Goal: Complete application form: Complete application form

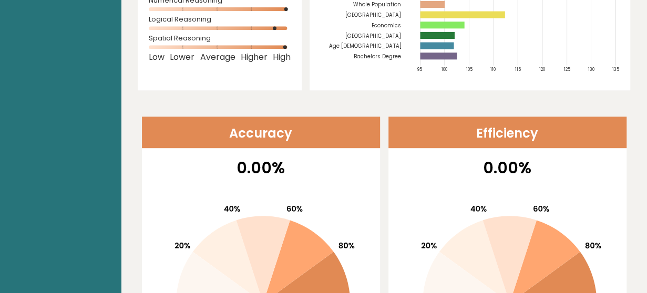
click at [239, 156] on p "0.00%" at bounding box center [261, 168] width 225 height 24
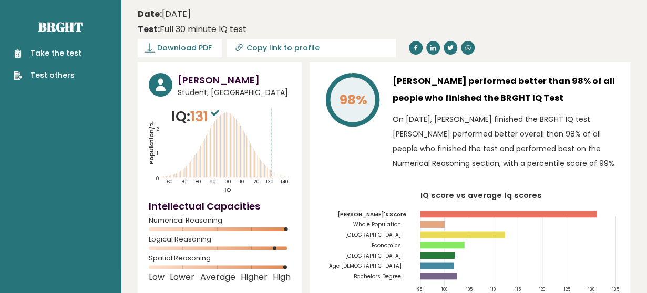
click at [63, 53] on link "Take the test" at bounding box center [48, 53] width 68 height 11
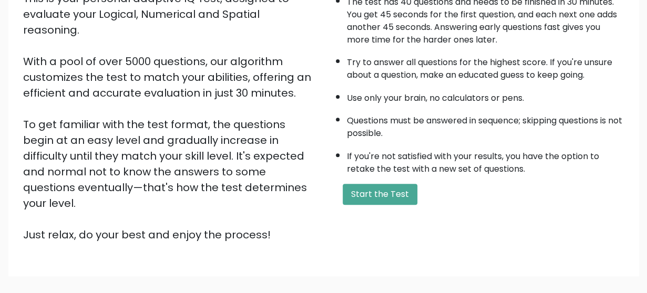
scroll to position [188, 0]
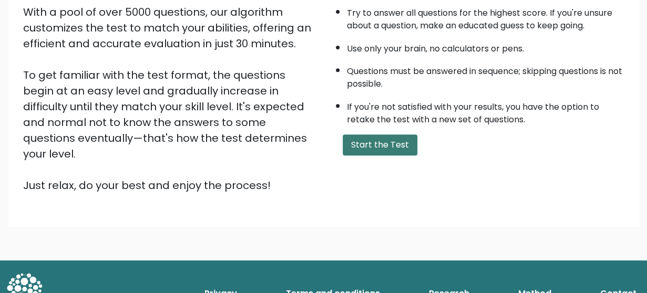
click at [368, 137] on button "Start the Test" at bounding box center [380, 145] width 75 height 21
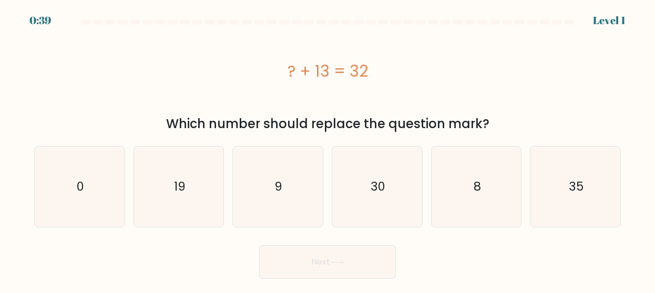
click at [606, 17] on div "Level 1" at bounding box center [609, 21] width 33 height 16
click at [204, 208] on icon "19" at bounding box center [179, 187] width 80 height 80
click at [328, 149] on input "b. 19" at bounding box center [328, 148] width 1 height 3
radio input "true"
click at [277, 257] on button "Next" at bounding box center [327, 263] width 137 height 34
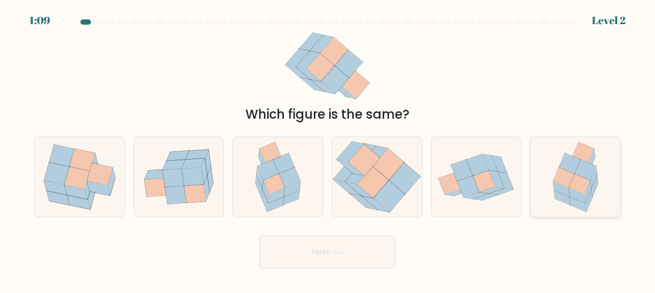
click at [568, 186] on icon at bounding box center [564, 178] width 22 height 21
click at [328, 149] on input "f." at bounding box center [328, 148] width 1 height 3
radio input "true"
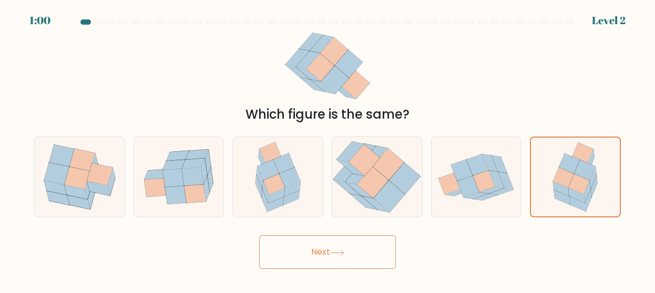
click at [375, 257] on button "Next" at bounding box center [327, 253] width 137 height 34
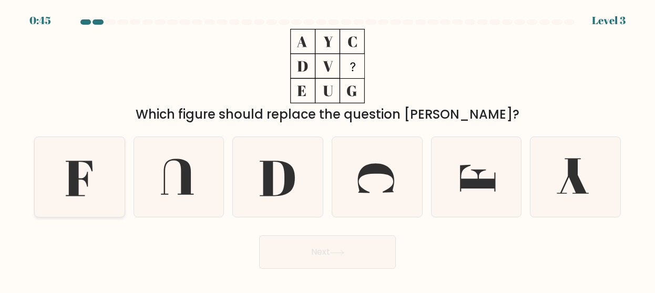
click at [58, 187] on icon at bounding box center [79, 177] width 80 height 80
click at [328, 149] on input "a." at bounding box center [328, 148] width 1 height 3
radio input "true"
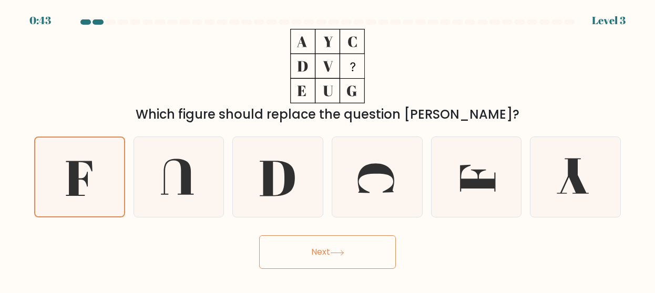
click at [279, 252] on button "Next" at bounding box center [327, 253] width 137 height 34
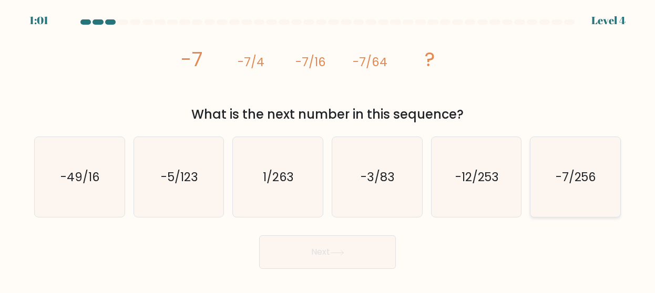
click at [585, 195] on icon "-7/256" at bounding box center [575, 177] width 80 height 80
click at [328, 149] on input "f. -7/256" at bounding box center [328, 148] width 1 height 3
radio input "true"
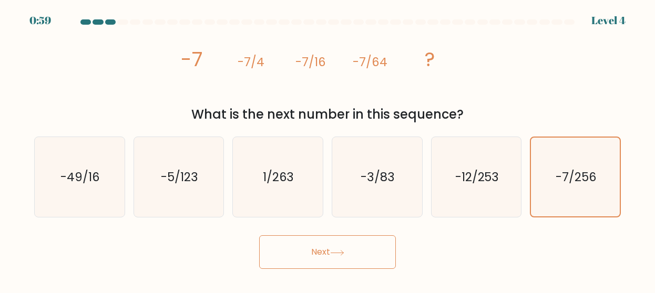
click at [321, 258] on button "Next" at bounding box center [327, 253] width 137 height 34
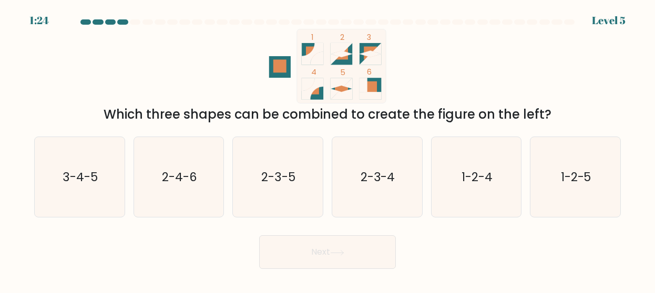
click at [317, 248] on button "Next" at bounding box center [327, 253] width 137 height 34
click at [293, 192] on icon "2-3-5" at bounding box center [278, 177] width 80 height 80
click at [328, 149] on input "c. 2-3-5" at bounding box center [328, 148] width 1 height 3
radio input "true"
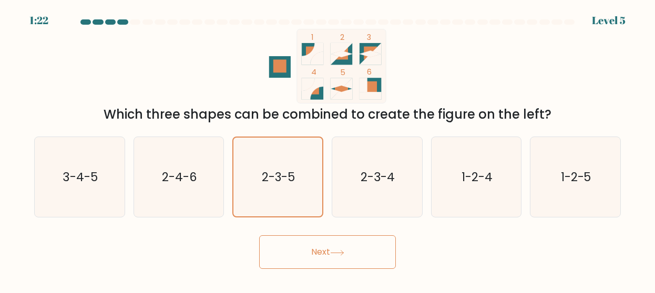
click at [292, 258] on button "Next" at bounding box center [327, 253] width 137 height 34
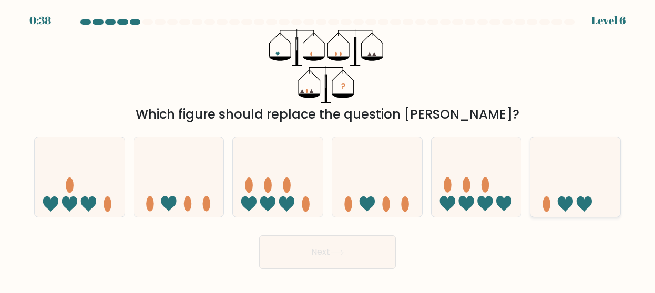
click at [586, 175] on icon at bounding box center [576, 177] width 90 height 74
click at [328, 149] on input "f." at bounding box center [328, 148] width 1 height 3
radio input "true"
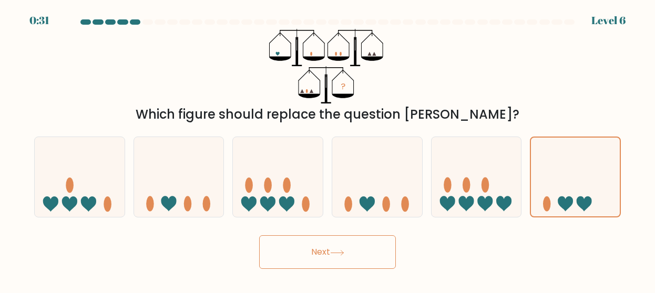
click at [345, 266] on button "Next" at bounding box center [327, 253] width 137 height 34
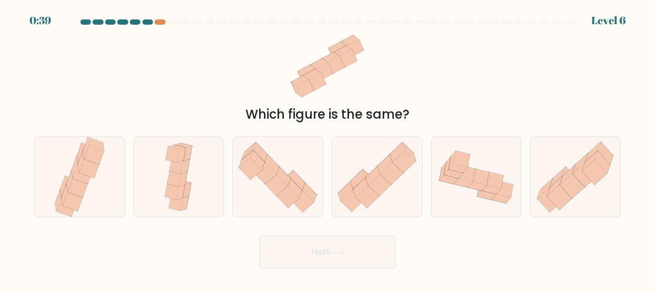
click at [145, 22] on div at bounding box center [147, 21] width 11 height 5
click at [157, 25] on div at bounding box center [327, 23] width 599 height 9
click at [290, 253] on button "Next" at bounding box center [327, 253] width 137 height 34
click at [85, 166] on icon at bounding box center [89, 168] width 20 height 19
click at [328, 149] on input "a." at bounding box center [328, 148] width 1 height 3
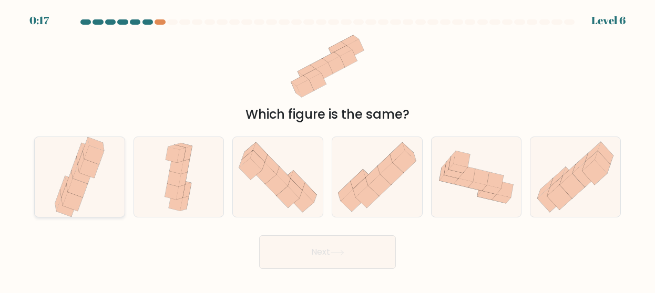
radio input "true"
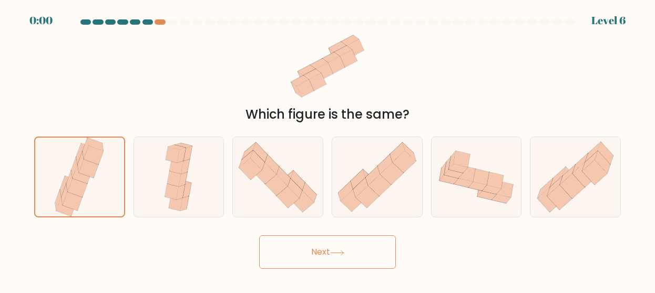
click at [283, 257] on button "Next" at bounding box center [327, 253] width 137 height 34
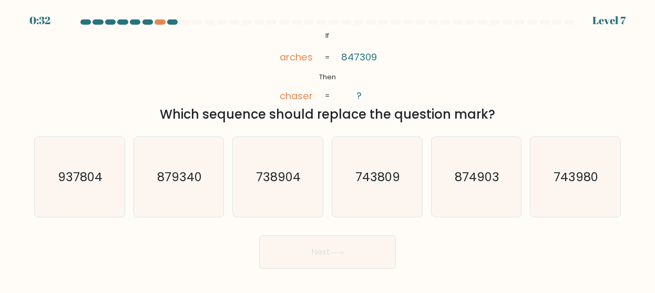
click at [281, 56] on tspan "arches" at bounding box center [296, 56] width 33 height 13
click at [272, 67] on icon "@import url('https://fonts.googleapis.com/css?family=Abril+Fatface:400,100,100i…" at bounding box center [327, 66] width 121 height 75
click at [271, 67] on icon "@import url('https://fonts.googleapis.com/css?family=Abril+Fatface:400,100,100i…" at bounding box center [327, 66] width 121 height 75
click at [301, 84] on icon "@import url('https://fonts.googleapis.com/css?family=Abril+Fatface:400,100,100i…" at bounding box center [327, 66] width 121 height 75
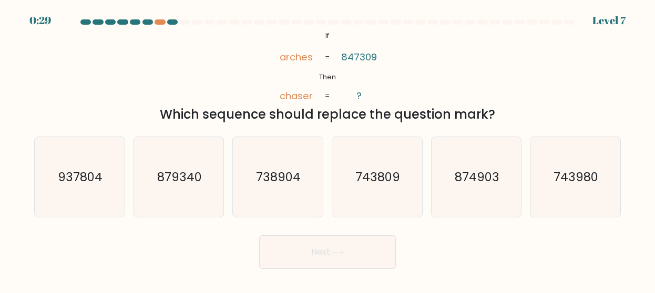
click at [268, 68] on icon "@import url('https://fonts.googleapis.com/css?family=Abril+Fatface:400,100,100i…" at bounding box center [327, 66] width 121 height 75
click at [279, 141] on icon "738904" at bounding box center [278, 177] width 80 height 80
click at [328, 147] on input "c. 738904" at bounding box center [328, 148] width 1 height 3
radio input "true"
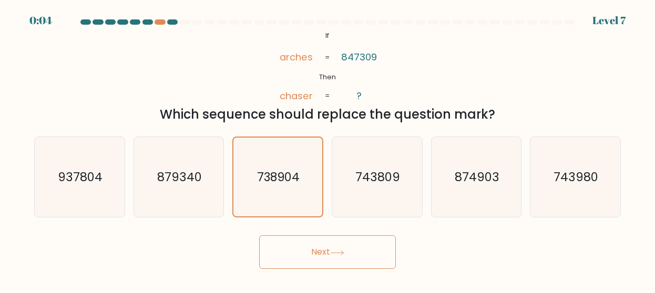
click at [298, 248] on button "Next" at bounding box center [327, 253] width 137 height 34
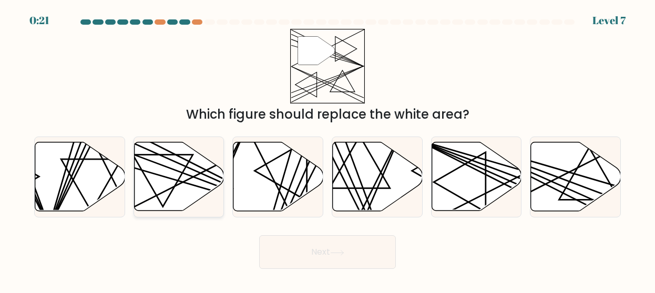
click at [185, 174] on line at bounding box center [206, 182] width 176 height 66
click at [328, 149] on input "b." at bounding box center [328, 148] width 1 height 3
radio input "true"
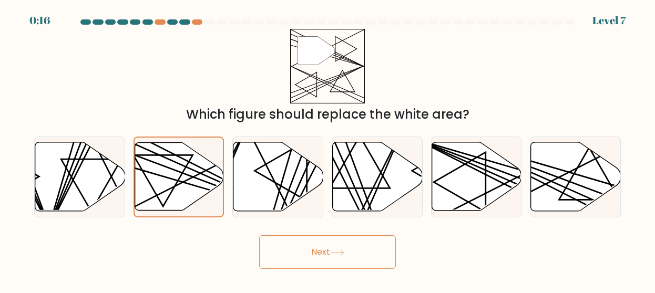
click at [341, 242] on button "Next" at bounding box center [327, 253] width 137 height 34
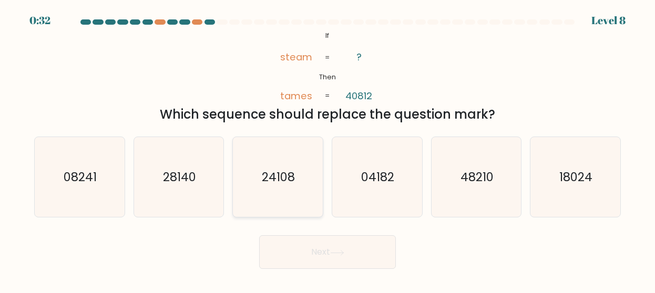
click at [253, 183] on icon "24108" at bounding box center [278, 177] width 80 height 80
click at [328, 149] on input "c. 24108" at bounding box center [328, 148] width 1 height 3
radio input "true"
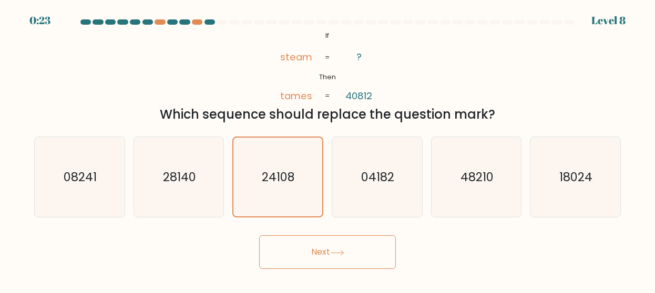
click at [317, 261] on button "Next" at bounding box center [327, 253] width 137 height 34
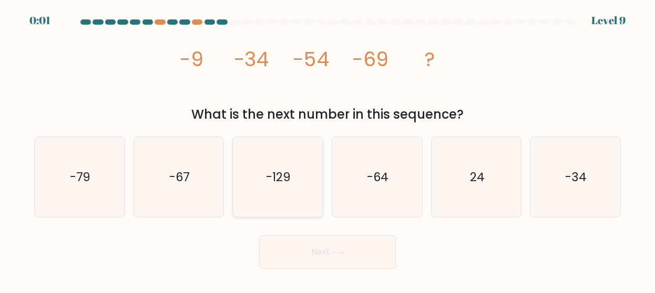
click at [309, 190] on icon "-129" at bounding box center [278, 177] width 80 height 80
click at [328, 149] on input "c. -129" at bounding box center [328, 148] width 1 height 3
radio input "true"
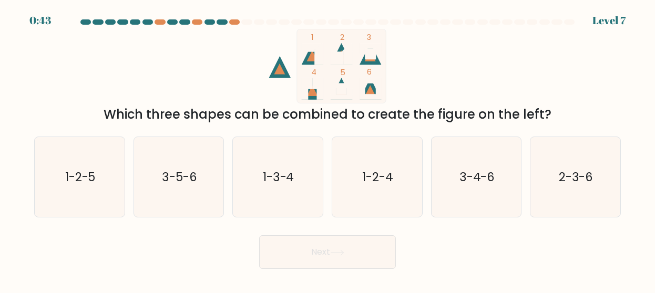
click at [107, 178] on icon "1-2-5" at bounding box center [79, 177] width 80 height 80
click at [328, 149] on input "a. 1-2-5" at bounding box center [328, 148] width 1 height 3
radio input "true"
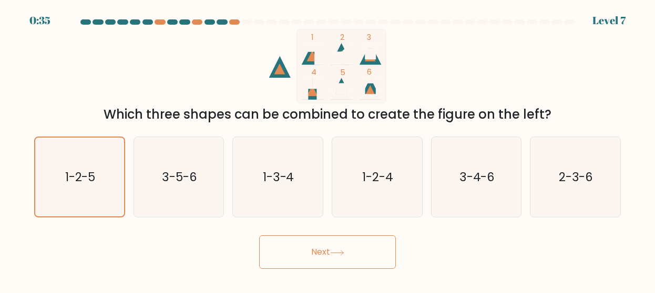
click at [472, 47] on div "1 2 3 4 5 6 Which three shapes can be combined to create the figure on the left?" at bounding box center [327, 76] width 599 height 95
click at [192, 171] on text "3-5-6" at bounding box center [179, 177] width 35 height 17
click at [328, 149] on input "b. 3-5-6" at bounding box center [328, 148] width 1 height 3
radio input "true"
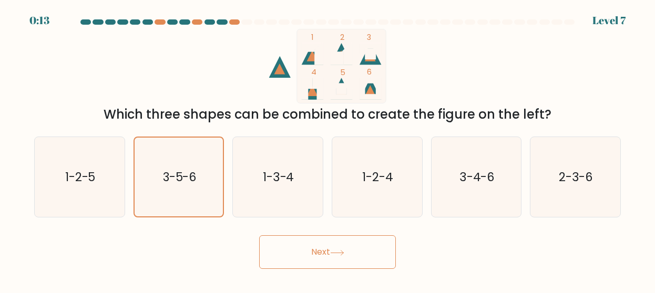
click at [297, 254] on button "Next" at bounding box center [327, 253] width 137 height 34
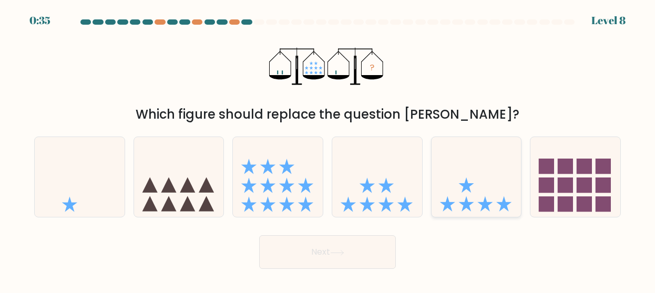
click at [462, 178] on icon at bounding box center [477, 177] width 90 height 74
click at [328, 149] on input "e." at bounding box center [328, 148] width 1 height 3
radio input "true"
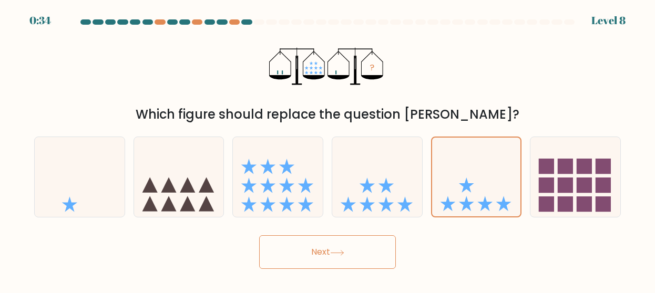
click at [352, 261] on button "Next" at bounding box center [327, 253] width 137 height 34
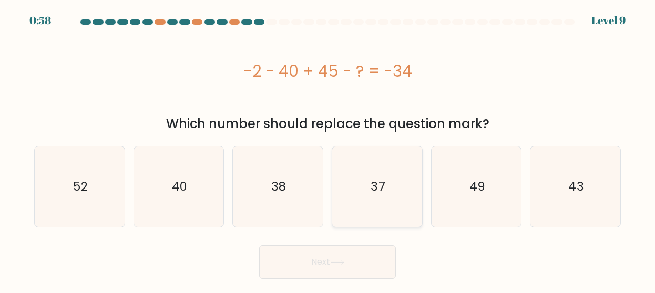
drag, startPoint x: 353, startPoint y: 194, endPoint x: 354, endPoint y: 202, distance: 8.4
click at [353, 194] on icon "37" at bounding box center [377, 187] width 80 height 80
click at [328, 149] on input "d. 37" at bounding box center [328, 148] width 1 height 3
radio input "true"
click at [350, 248] on button "Next" at bounding box center [327, 263] width 137 height 34
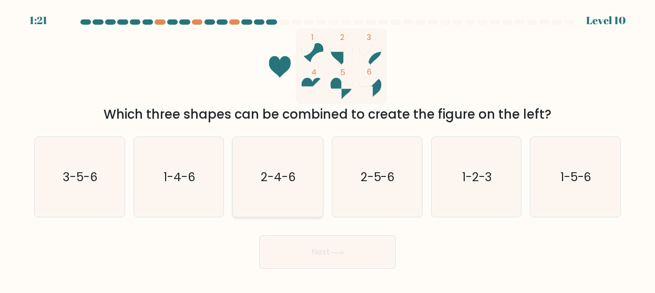
click at [266, 153] on icon "2-4-6" at bounding box center [278, 177] width 80 height 80
click at [328, 149] on input "c. 2-4-6" at bounding box center [328, 148] width 1 height 3
radio input "true"
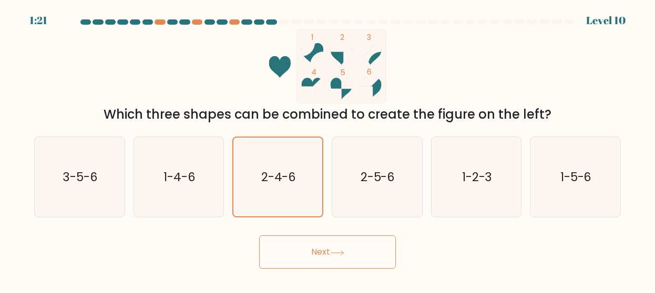
click at [298, 251] on button "Next" at bounding box center [327, 253] width 137 height 34
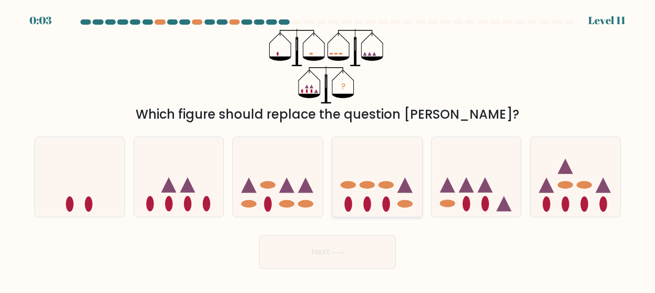
click at [388, 192] on icon at bounding box center [377, 177] width 90 height 74
click at [328, 149] on input "d." at bounding box center [328, 148] width 1 height 3
radio input "true"
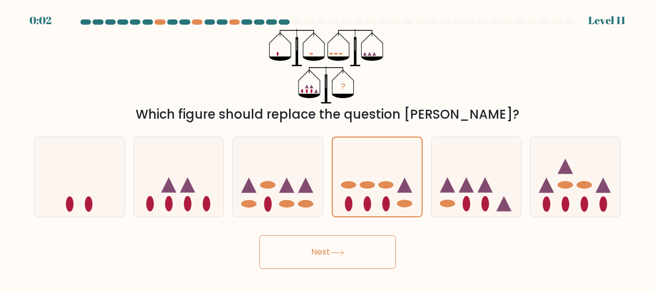
click at [363, 249] on button "Next" at bounding box center [327, 253] width 137 height 34
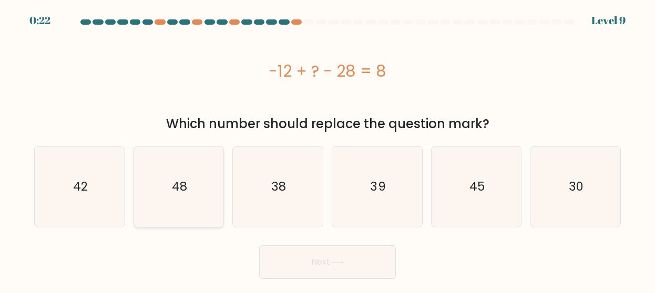
click at [149, 161] on icon "48" at bounding box center [179, 187] width 80 height 80
click at [328, 149] on input "b. 48" at bounding box center [328, 148] width 1 height 3
radio input "true"
click at [297, 244] on div "Next" at bounding box center [327, 259] width 599 height 39
click at [298, 256] on button "Next" at bounding box center [327, 263] width 137 height 34
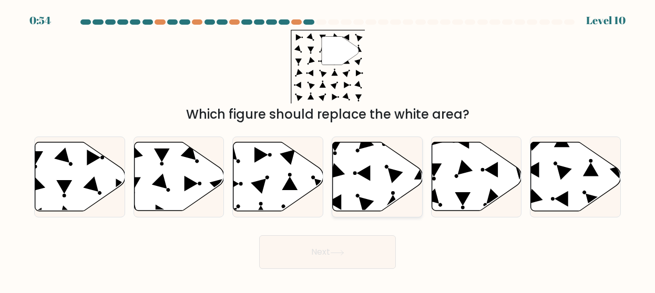
click at [372, 147] on icon at bounding box center [378, 176] width 90 height 69
click at [328, 147] on input "d." at bounding box center [328, 148] width 1 height 3
radio input "true"
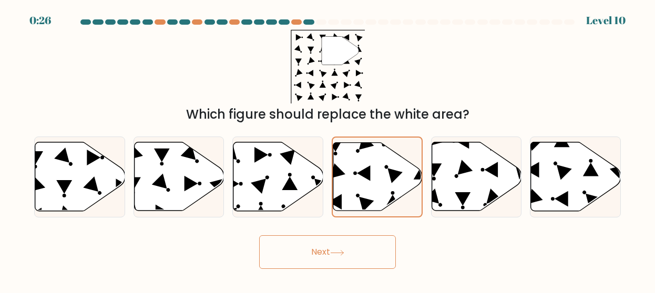
click at [355, 258] on button "Next" at bounding box center [327, 253] width 137 height 34
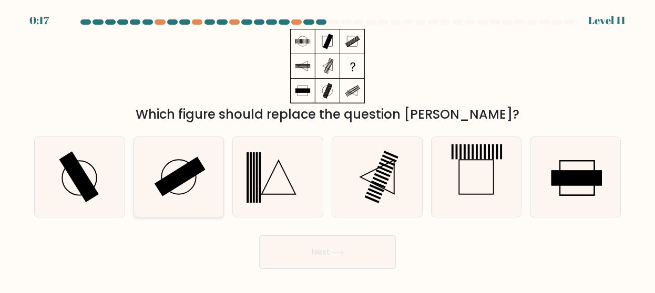
click at [215, 198] on icon at bounding box center [179, 177] width 80 height 80
click at [328, 149] on input "b." at bounding box center [328, 148] width 1 height 3
radio input "true"
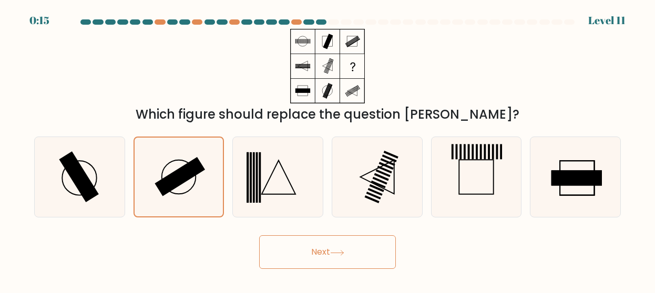
click at [270, 238] on button "Next" at bounding box center [327, 253] width 137 height 34
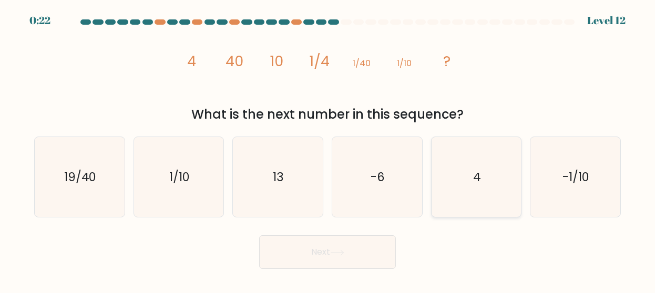
click at [498, 147] on icon "4" at bounding box center [476, 177] width 80 height 80
click at [328, 147] on input "e. 4" at bounding box center [328, 148] width 1 height 3
radio input "true"
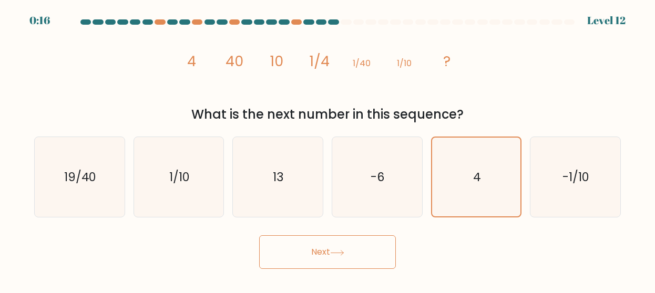
click at [382, 262] on button "Next" at bounding box center [327, 253] width 137 height 34
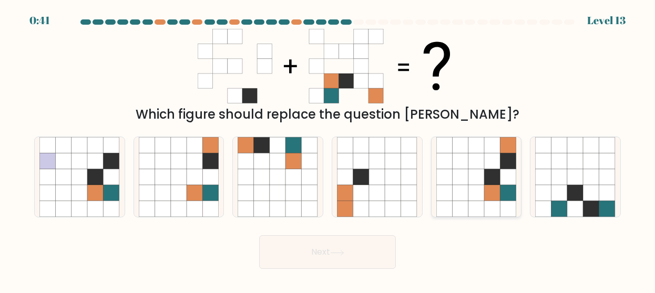
click at [481, 154] on icon at bounding box center [476, 162] width 16 height 16
click at [328, 149] on input "e." at bounding box center [328, 148] width 1 height 3
radio input "true"
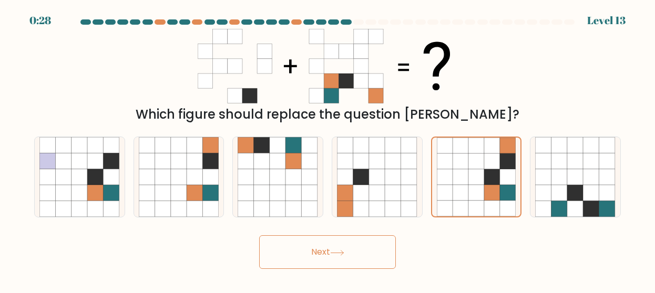
click at [361, 259] on button "Next" at bounding box center [327, 253] width 137 height 34
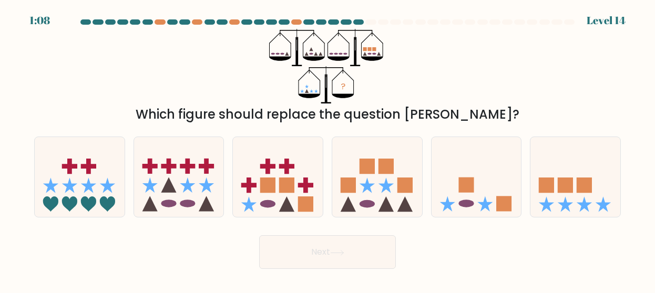
click at [423, 75] on div "? Which figure should replace the question mark?" at bounding box center [327, 76] width 599 height 95
click at [561, 177] on icon at bounding box center [576, 177] width 90 height 74
click at [328, 149] on input "f." at bounding box center [328, 148] width 1 height 3
radio input "true"
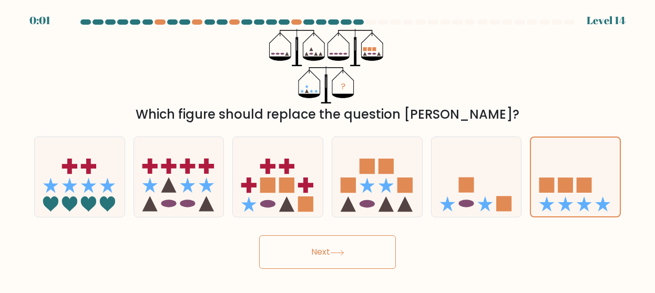
click at [314, 262] on button "Next" at bounding box center [327, 253] width 137 height 34
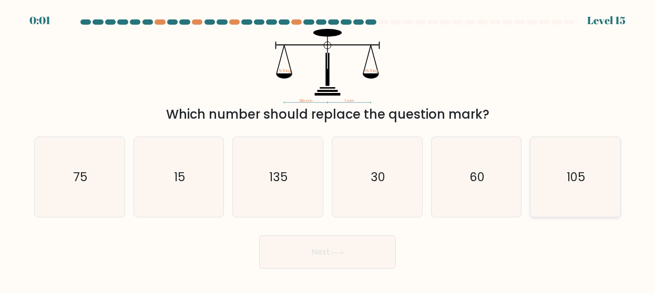
click at [600, 181] on icon "105" at bounding box center [575, 177] width 80 height 80
click at [328, 149] on input "f. 105" at bounding box center [328, 148] width 1 height 3
radio input "true"
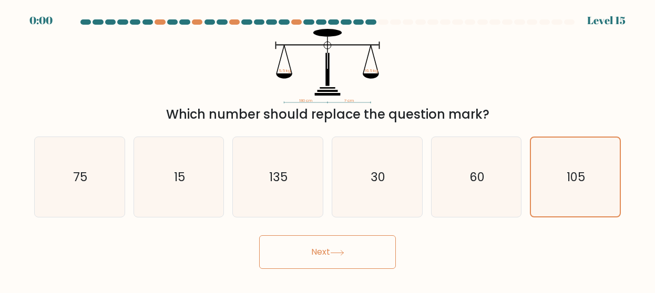
click at [385, 248] on button "Next" at bounding box center [327, 253] width 137 height 34
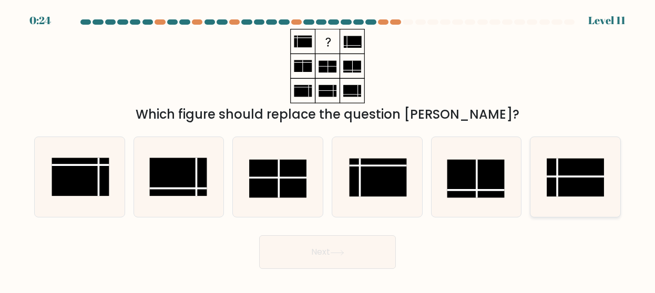
click at [616, 196] on div at bounding box center [575, 177] width 91 height 81
click at [328, 149] on input "f." at bounding box center [328, 148] width 1 height 3
radio input "true"
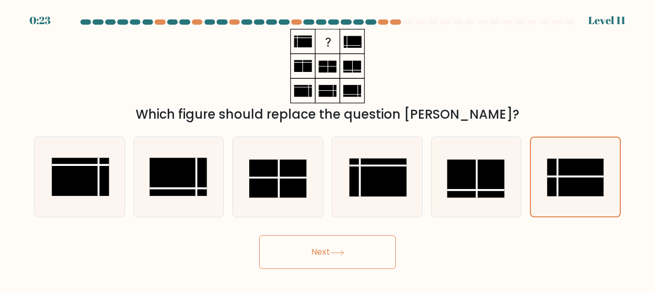
click at [333, 245] on button "Next" at bounding box center [327, 253] width 137 height 34
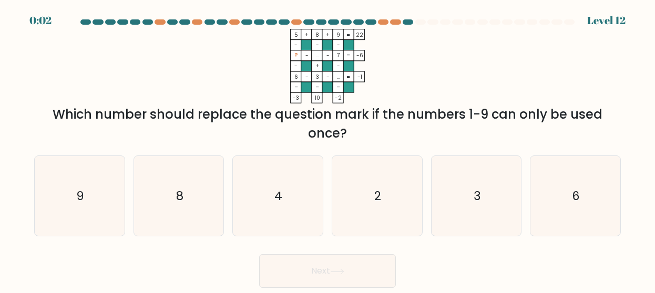
click at [378, 241] on form at bounding box center [327, 153] width 655 height 269
click at [374, 211] on icon "2" at bounding box center [377, 196] width 80 height 80
click at [328, 149] on input "d. 2" at bounding box center [328, 148] width 1 height 3
radio input "true"
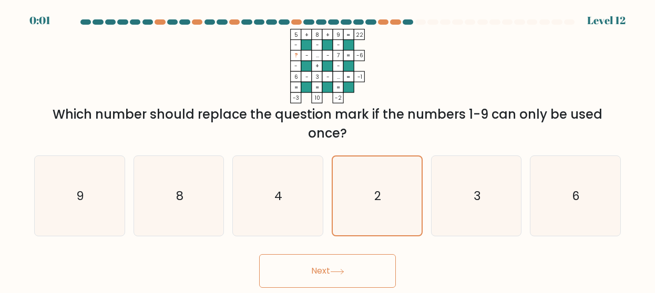
click at [369, 265] on button "Next" at bounding box center [327, 271] width 137 height 34
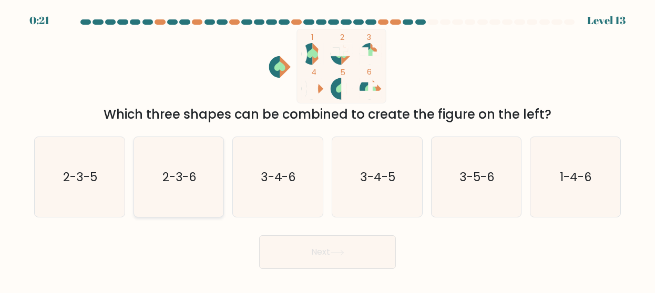
click at [206, 164] on icon "2-3-6" at bounding box center [179, 177] width 80 height 80
click at [328, 149] on input "b. 2-3-6" at bounding box center [328, 148] width 1 height 3
radio input "true"
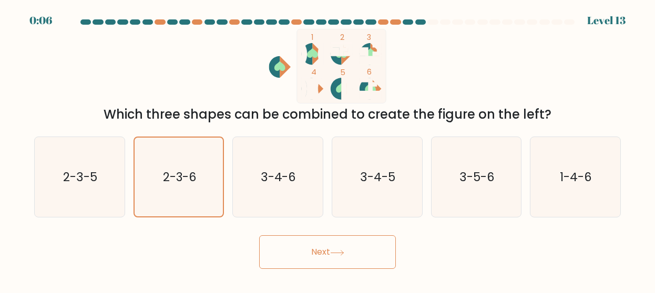
click at [308, 247] on button "Next" at bounding box center [327, 253] width 137 height 34
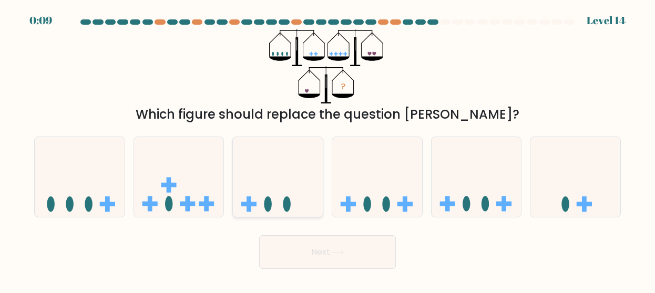
click at [293, 212] on icon at bounding box center [278, 177] width 90 height 74
click at [328, 149] on input "c." at bounding box center [328, 148] width 1 height 3
radio input "true"
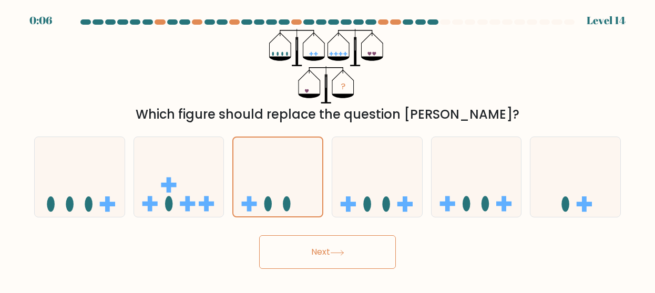
click at [310, 256] on button "Next" at bounding box center [327, 253] width 137 height 34
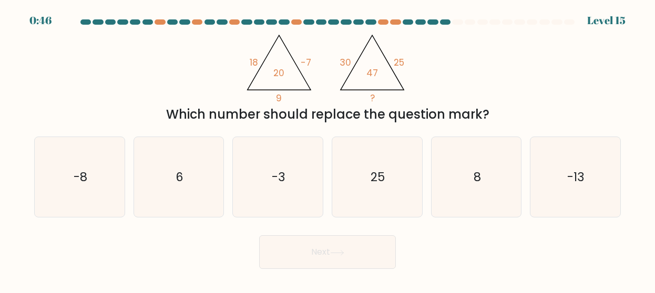
click at [470, 52] on div "@import url('https://fonts.googleapis.com/css?family=Abril+Fatface:400,100,100i…" at bounding box center [327, 76] width 599 height 95
click at [102, 203] on icon "-8" at bounding box center [79, 177] width 80 height 80
click at [328, 149] on input "a. -8" at bounding box center [328, 148] width 1 height 3
radio input "true"
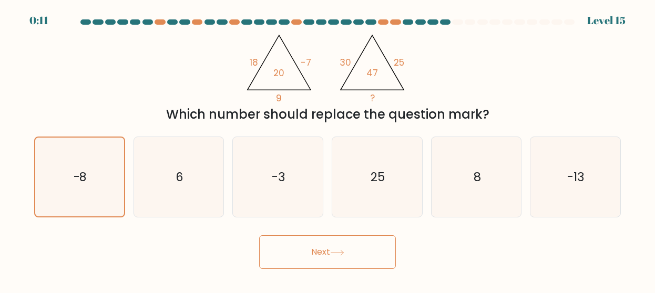
click at [301, 258] on button "Next" at bounding box center [327, 253] width 137 height 34
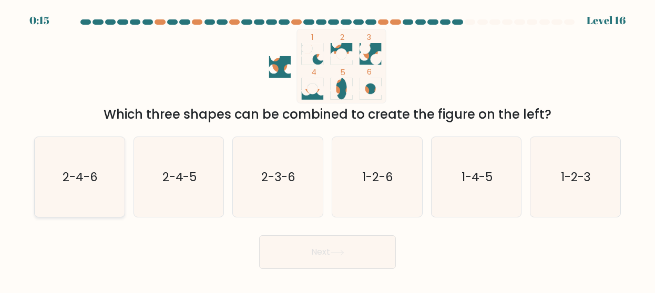
click at [62, 188] on icon "2-4-6" at bounding box center [79, 177] width 80 height 80
click at [328, 149] on input "a. 2-4-6" at bounding box center [328, 148] width 1 height 3
radio input "true"
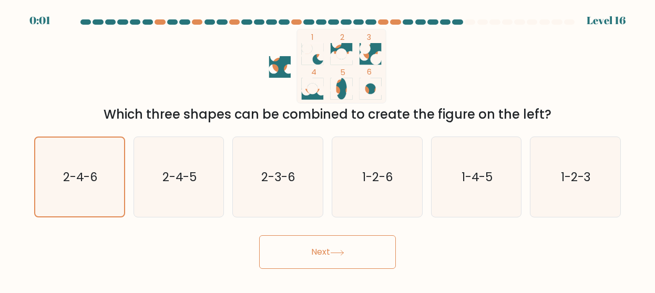
click at [329, 241] on button "Next" at bounding box center [327, 253] width 137 height 34
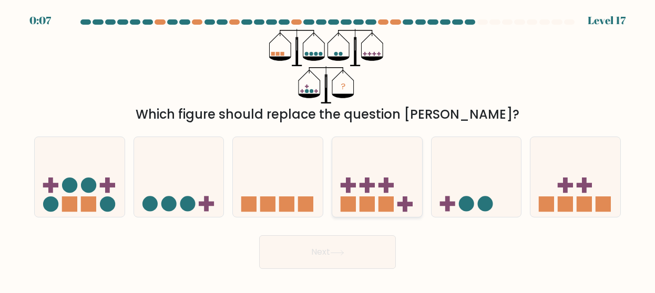
click at [371, 195] on icon at bounding box center [377, 177] width 90 height 74
click at [328, 149] on input "d." at bounding box center [328, 148] width 1 height 3
radio input "true"
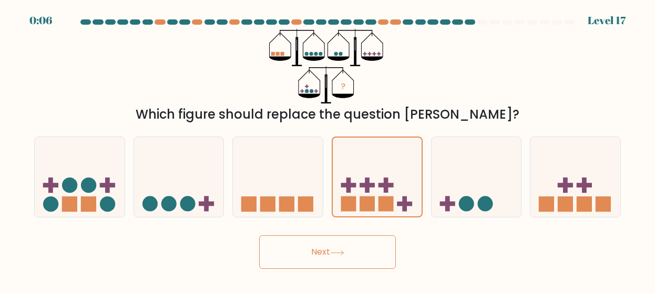
click at [350, 261] on button "Next" at bounding box center [327, 253] width 137 height 34
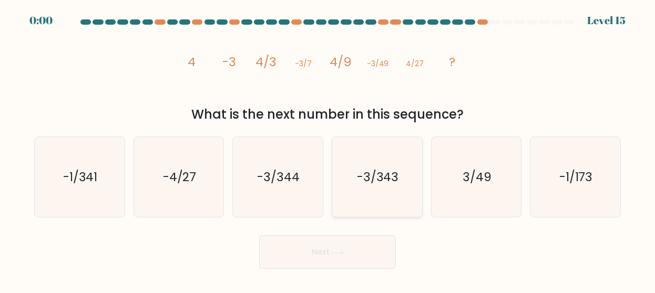
click at [391, 201] on icon "-3/343" at bounding box center [377, 177] width 80 height 80
click at [328, 149] on input "d. -3/343" at bounding box center [328, 148] width 1 height 3
radio input "true"
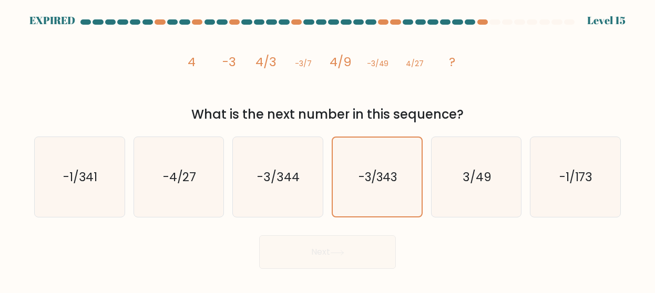
click at [352, 252] on div "Next" at bounding box center [327, 249] width 599 height 39
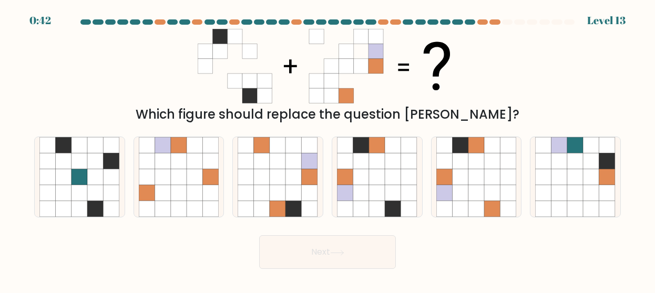
click at [363, 243] on button "Next" at bounding box center [327, 253] width 137 height 34
click at [395, 103] on icon at bounding box center [328, 66] width 260 height 75
click at [385, 151] on icon at bounding box center [377, 145] width 16 height 16
click at [328, 149] on input "d." at bounding box center [328, 148] width 1 height 3
radio input "true"
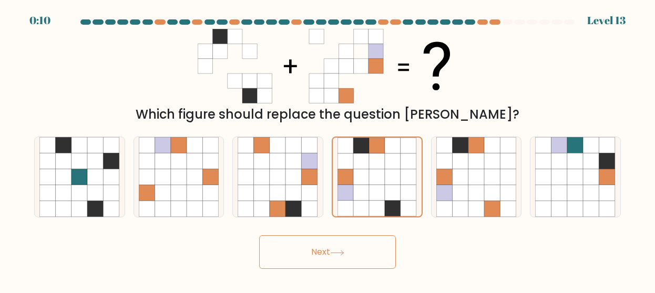
click at [356, 252] on button "Next" at bounding box center [327, 253] width 137 height 34
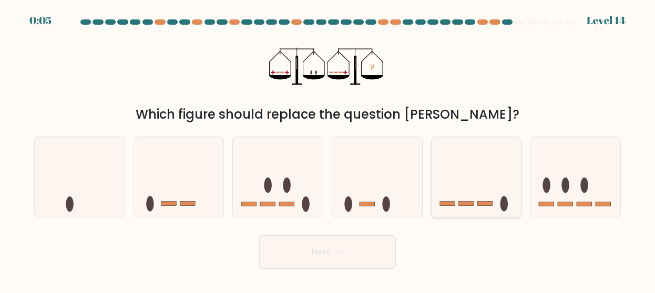
click at [456, 164] on icon at bounding box center [477, 177] width 90 height 74
click at [328, 149] on input "e." at bounding box center [328, 148] width 1 height 3
radio input "true"
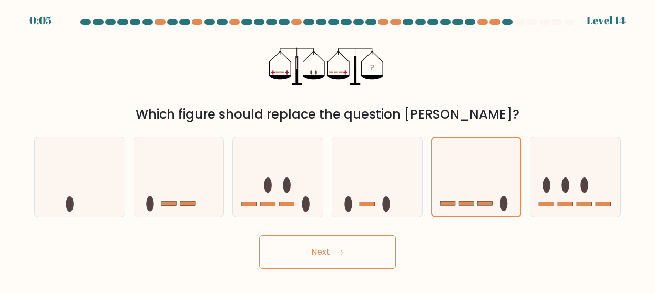
click at [370, 251] on button "Next" at bounding box center [327, 253] width 137 height 34
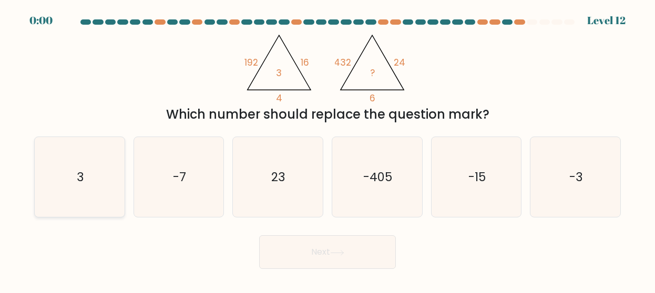
click at [56, 177] on icon "3" at bounding box center [79, 177] width 80 height 80
click at [328, 149] on input "a. 3" at bounding box center [328, 148] width 1 height 3
radio input "true"
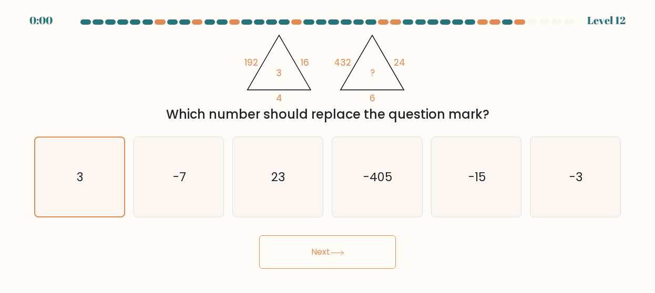
click at [278, 256] on div "Next" at bounding box center [327, 249] width 599 height 39
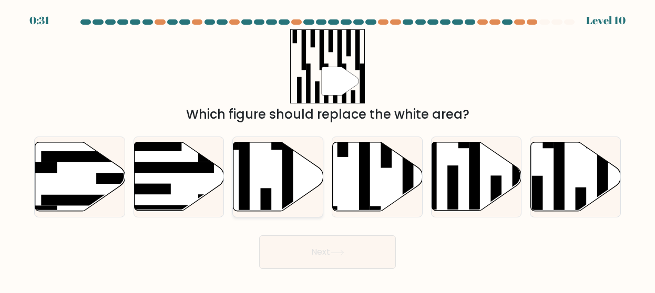
click at [295, 172] on icon at bounding box center [278, 176] width 90 height 69
click at [328, 149] on input "c." at bounding box center [328, 148] width 1 height 3
radio input "true"
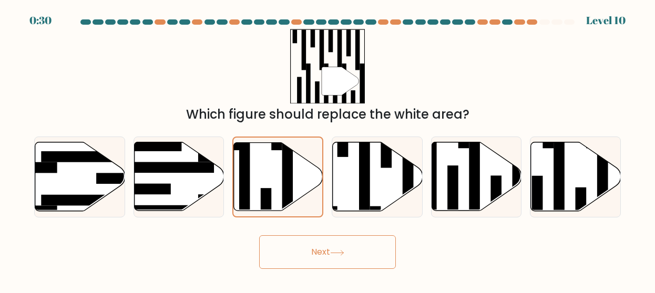
click at [324, 265] on button "Next" at bounding box center [327, 253] width 137 height 34
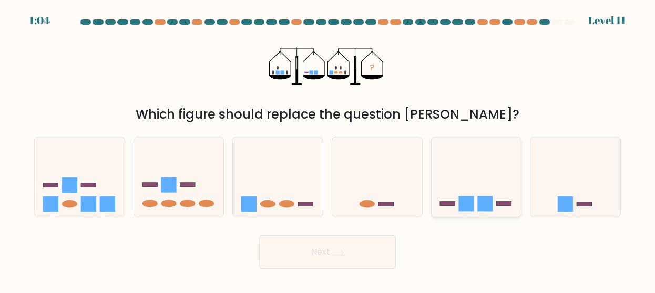
click at [467, 190] on icon at bounding box center [477, 177] width 90 height 74
click at [328, 149] on input "e." at bounding box center [328, 148] width 1 height 3
radio input "true"
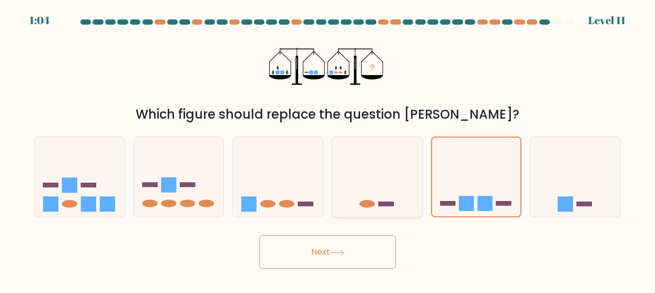
click at [394, 176] on icon at bounding box center [377, 177] width 90 height 74
click at [328, 149] on input "d." at bounding box center [328, 148] width 1 height 3
radio input "true"
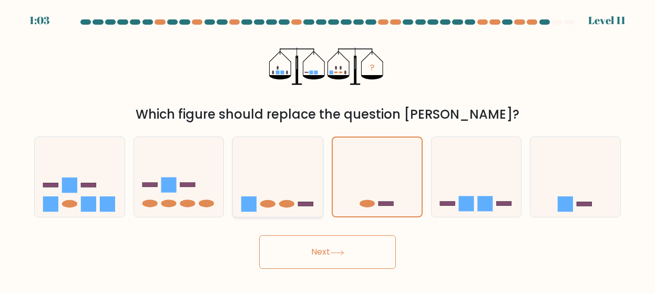
click at [279, 154] on icon at bounding box center [278, 177] width 90 height 74
click at [328, 149] on input "c." at bounding box center [328, 148] width 1 height 3
radio input "true"
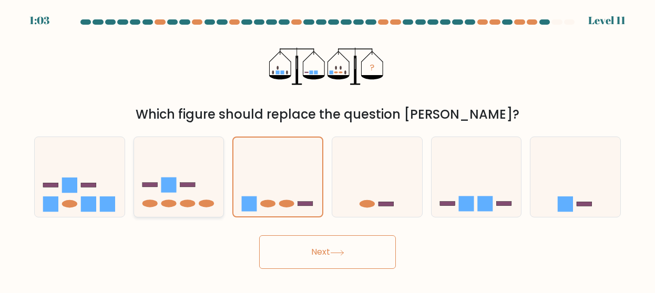
click at [203, 158] on icon at bounding box center [179, 177] width 90 height 74
click at [328, 149] on input "b." at bounding box center [328, 148] width 1 height 3
radio input "true"
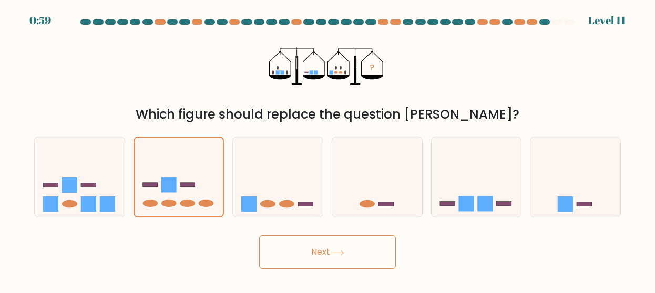
click at [288, 252] on button "Next" at bounding box center [327, 253] width 137 height 34
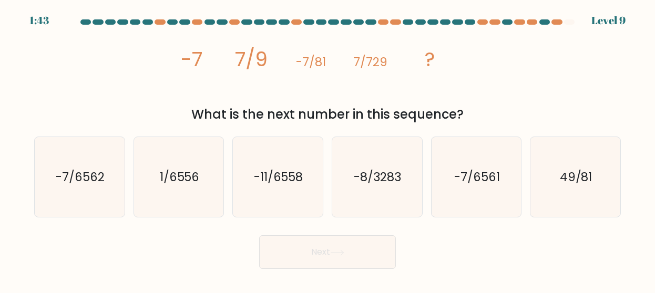
click at [325, 205] on div "c. -11/6558" at bounding box center [277, 177] width 99 height 81
click at [301, 195] on icon "-11/6558" at bounding box center [278, 177] width 80 height 80
click at [328, 149] on input "c. -11/6558" at bounding box center [328, 148] width 1 height 3
radio input "true"
